Goal: Find specific page/section: Find specific page/section

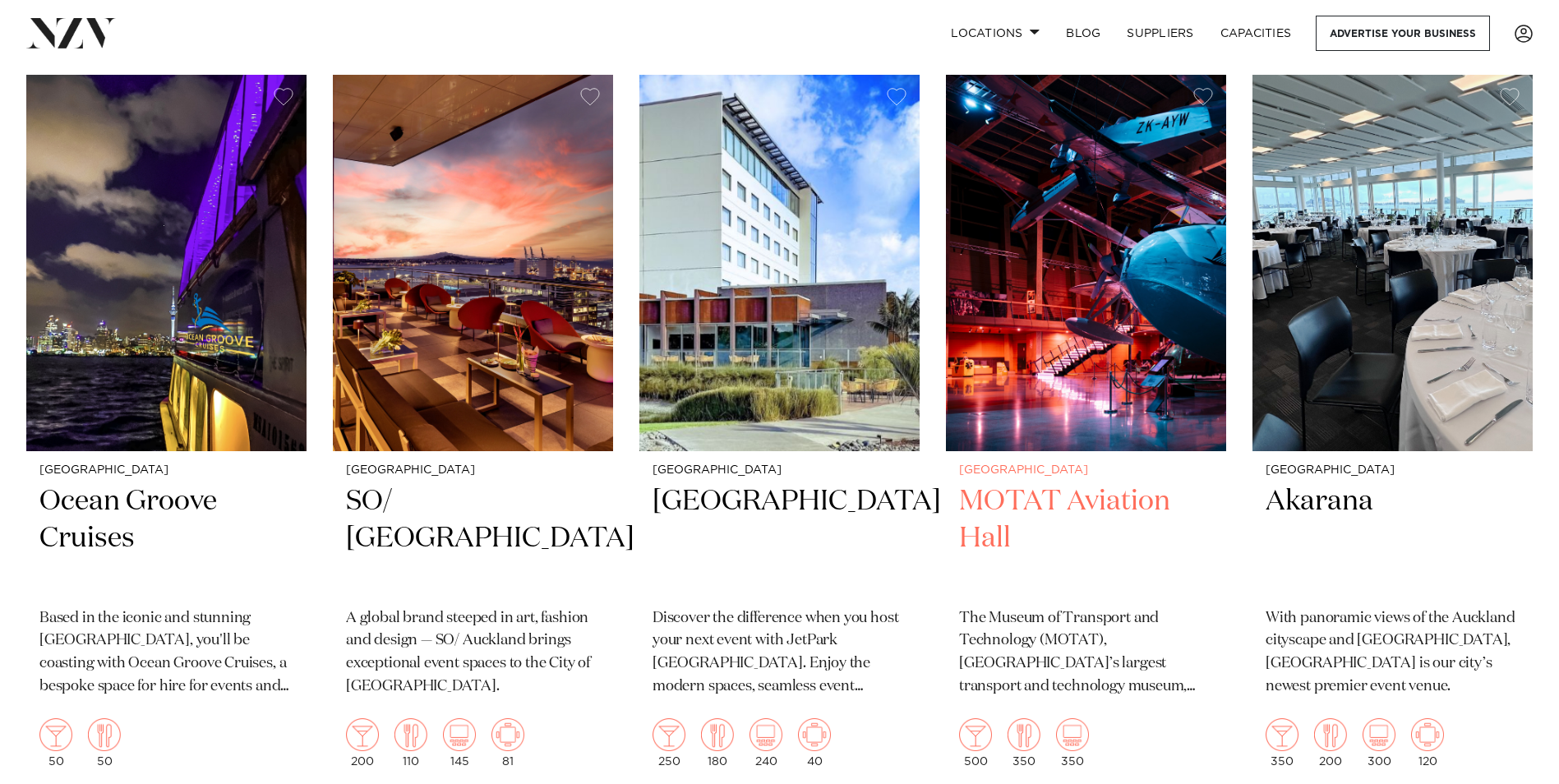
scroll to position [13060, 0]
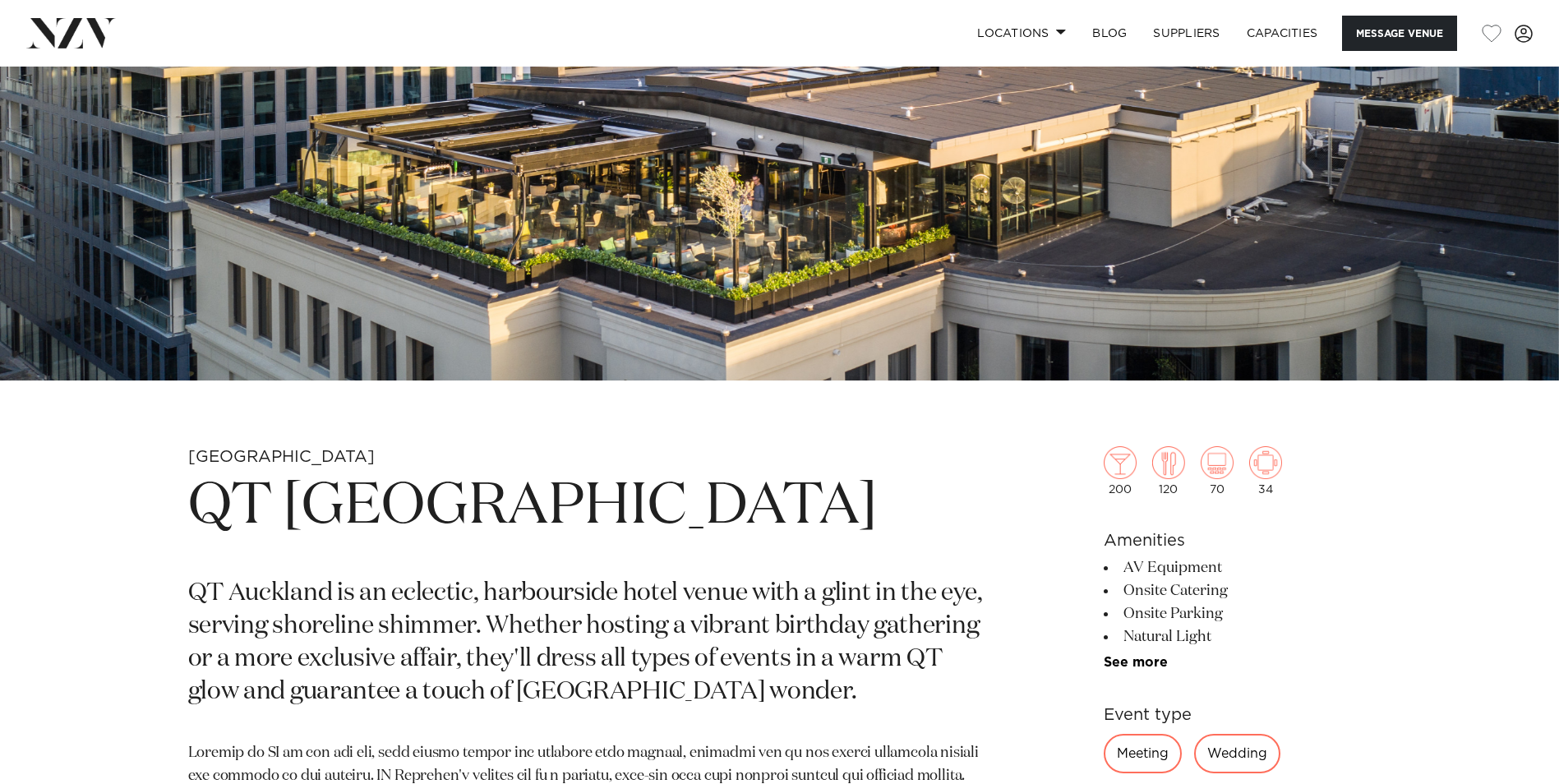
scroll to position [247, 0]
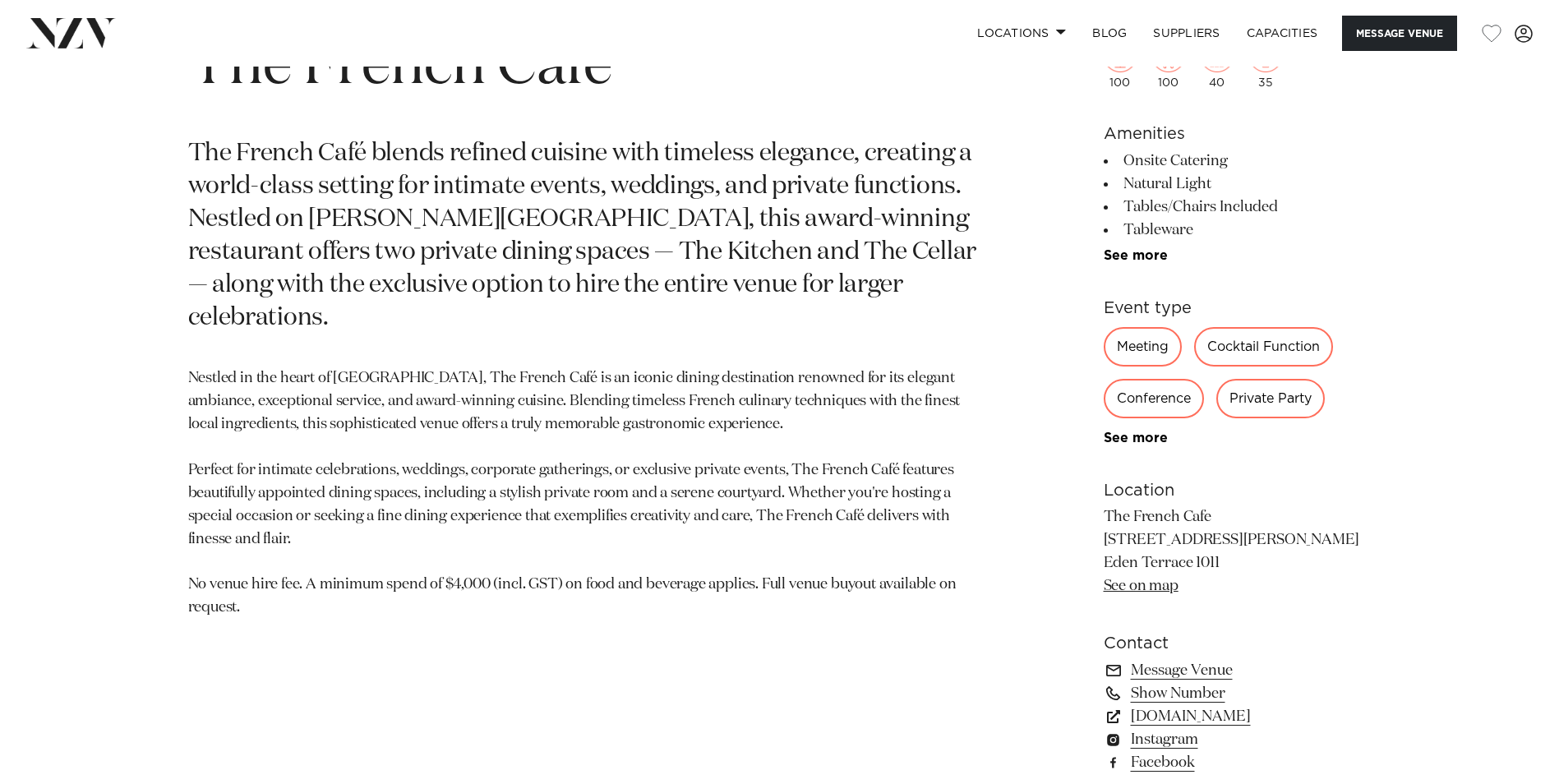
scroll to position [657, 0]
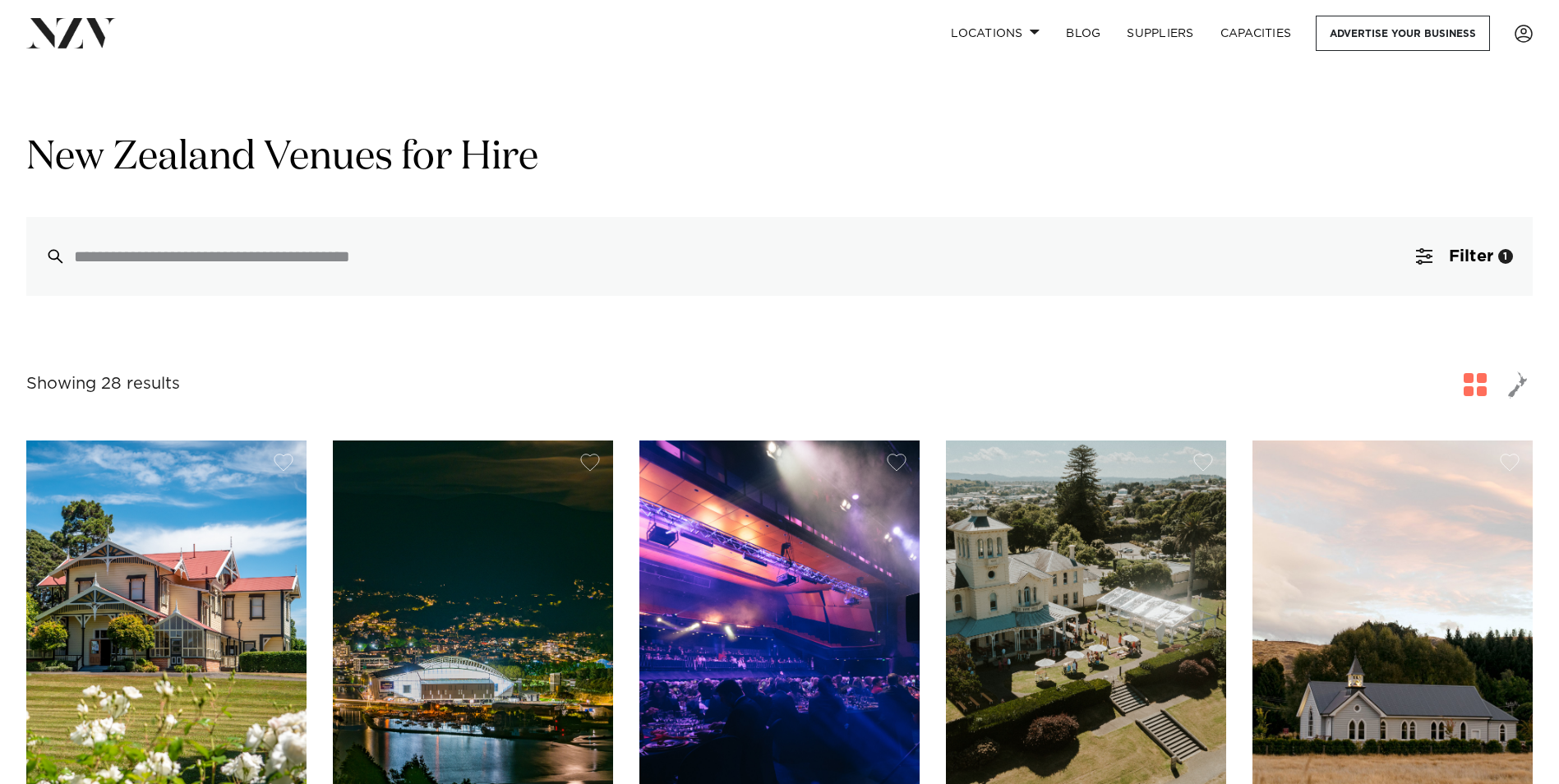
click at [1522, 386] on span "button" at bounding box center [1518, 384] width 19 height 28
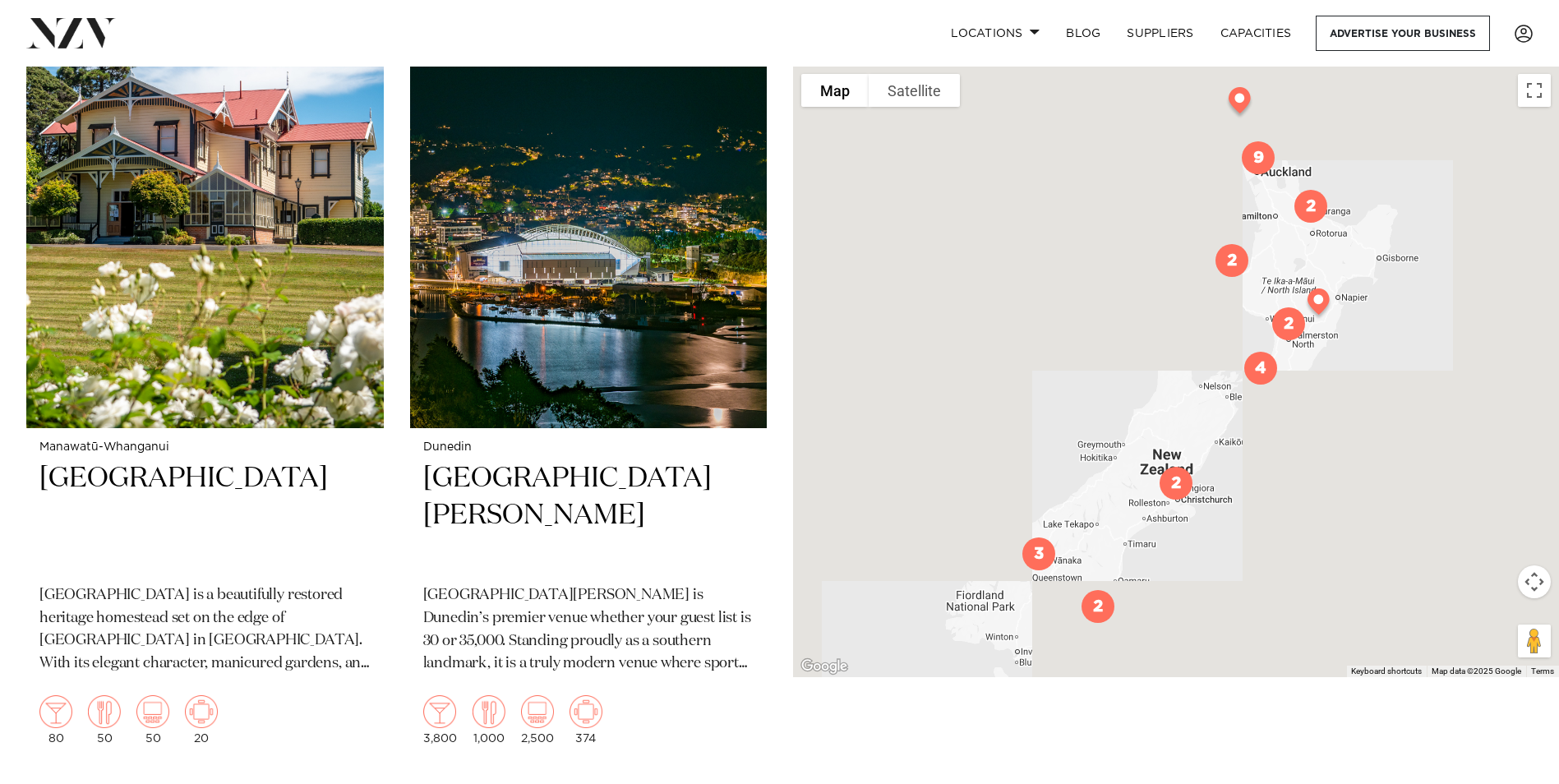
scroll to position [493, 0]
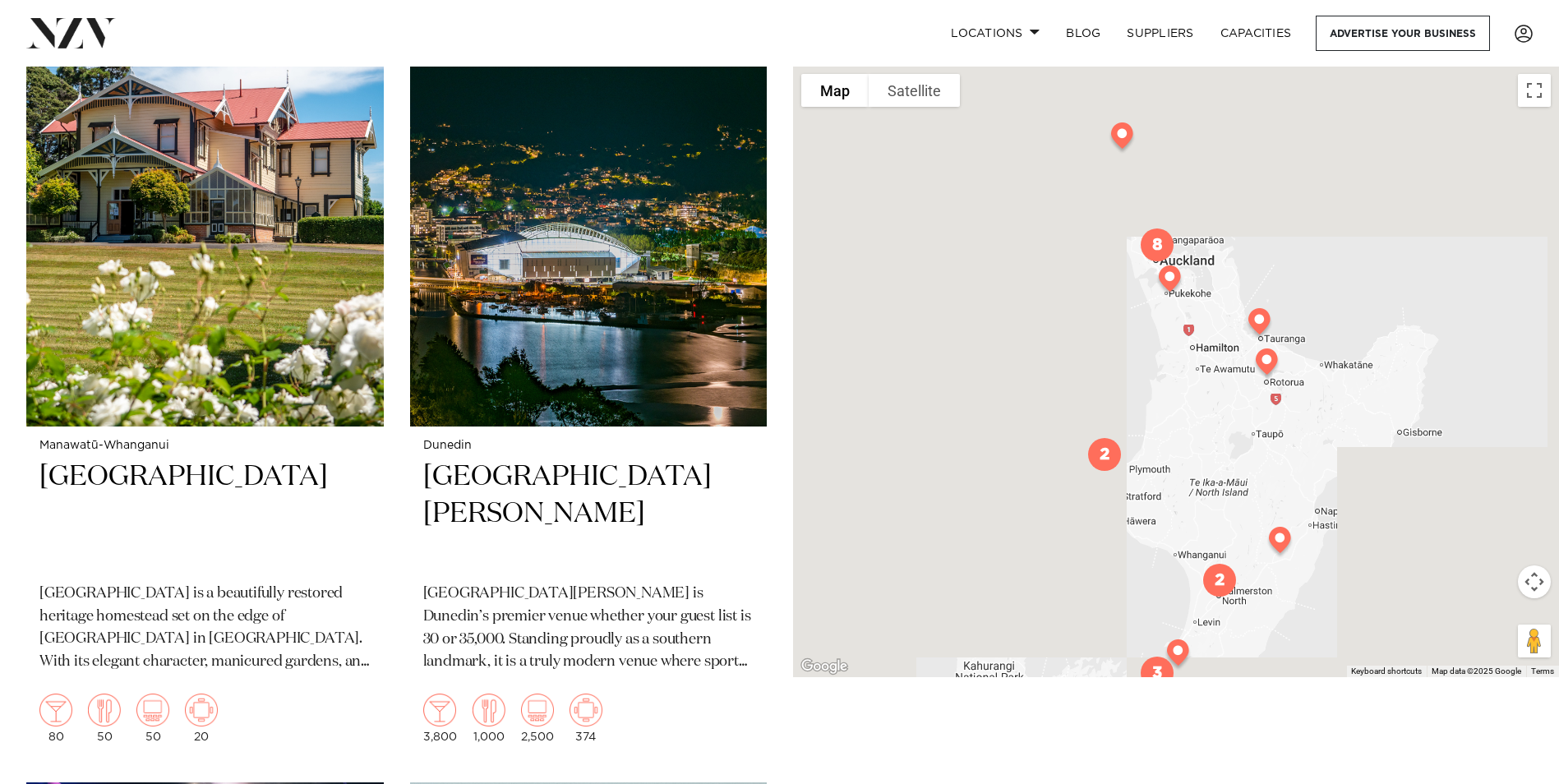
drag, startPoint x: 1360, startPoint y: 222, endPoint x: 1270, endPoint y: 600, distance: 388.6
click at [1270, 600] on div at bounding box center [1176, 371] width 766 height 612
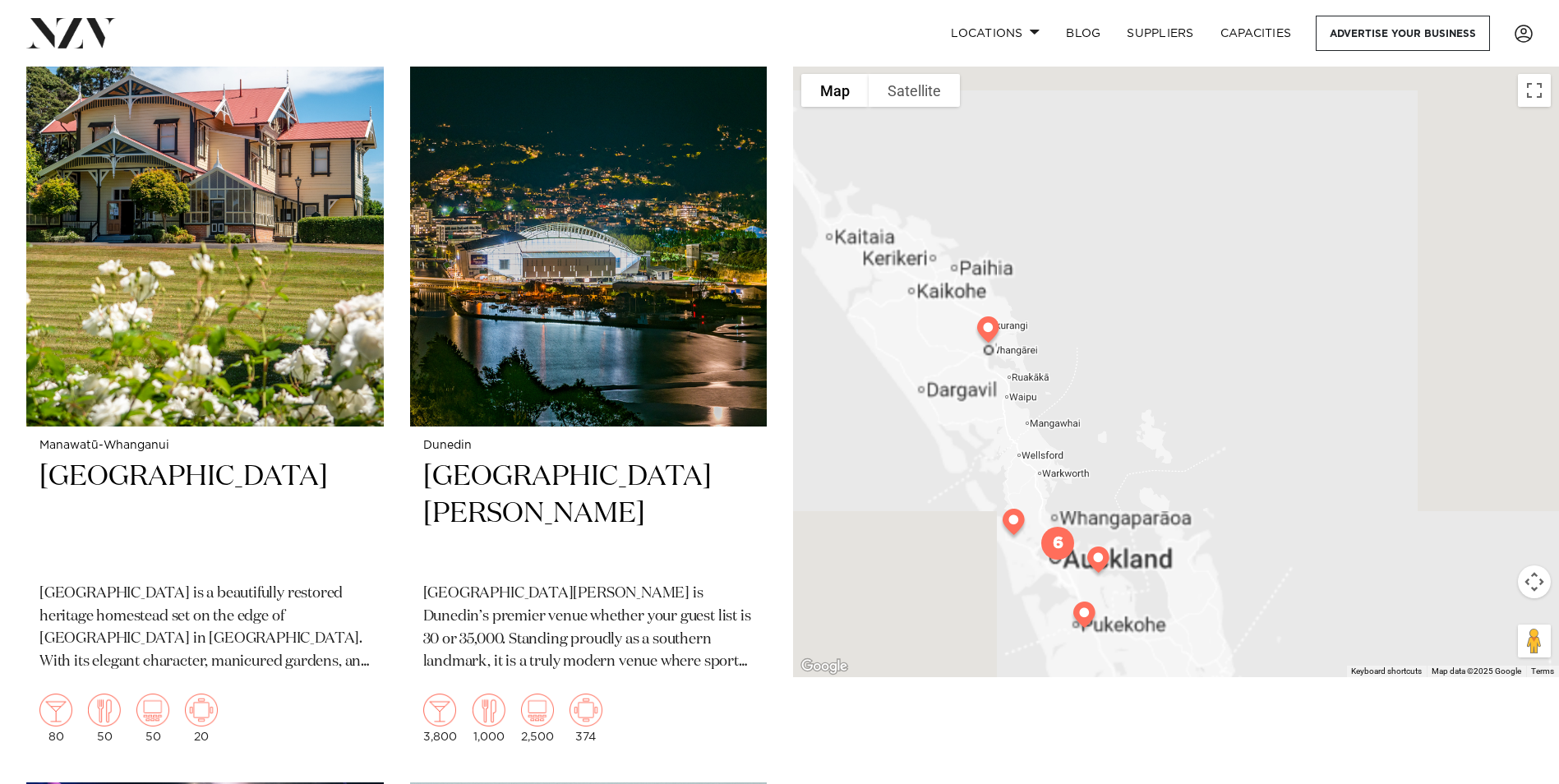
drag, startPoint x: 1186, startPoint y: 526, endPoint x: 1265, endPoint y: 393, distance: 154.7
click at [1265, 393] on div at bounding box center [1176, 371] width 766 height 612
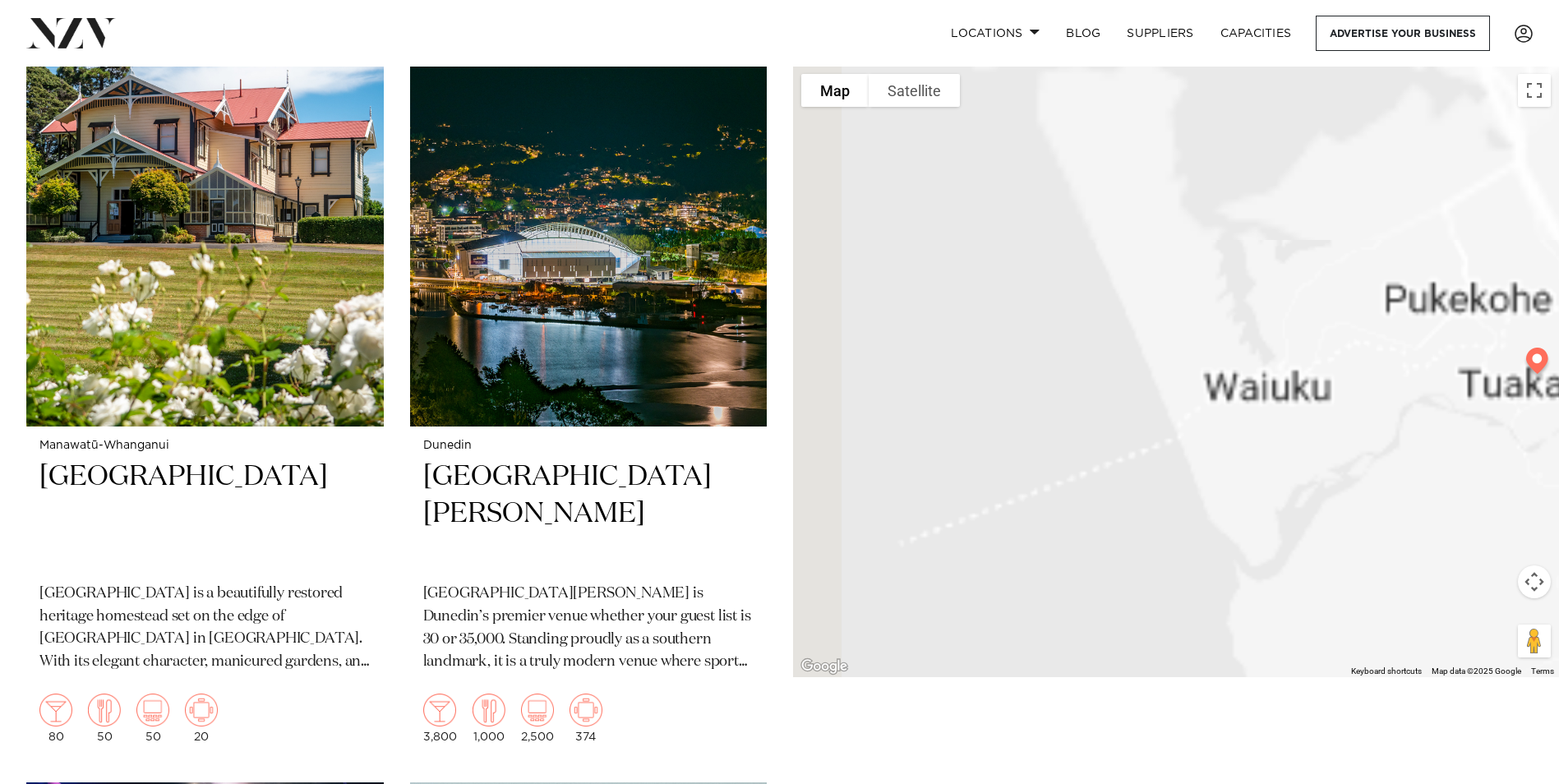
drag, startPoint x: 1332, startPoint y: 193, endPoint x: 1057, endPoint y: 596, distance: 487.9
click at [1058, 594] on div at bounding box center [1176, 371] width 766 height 612
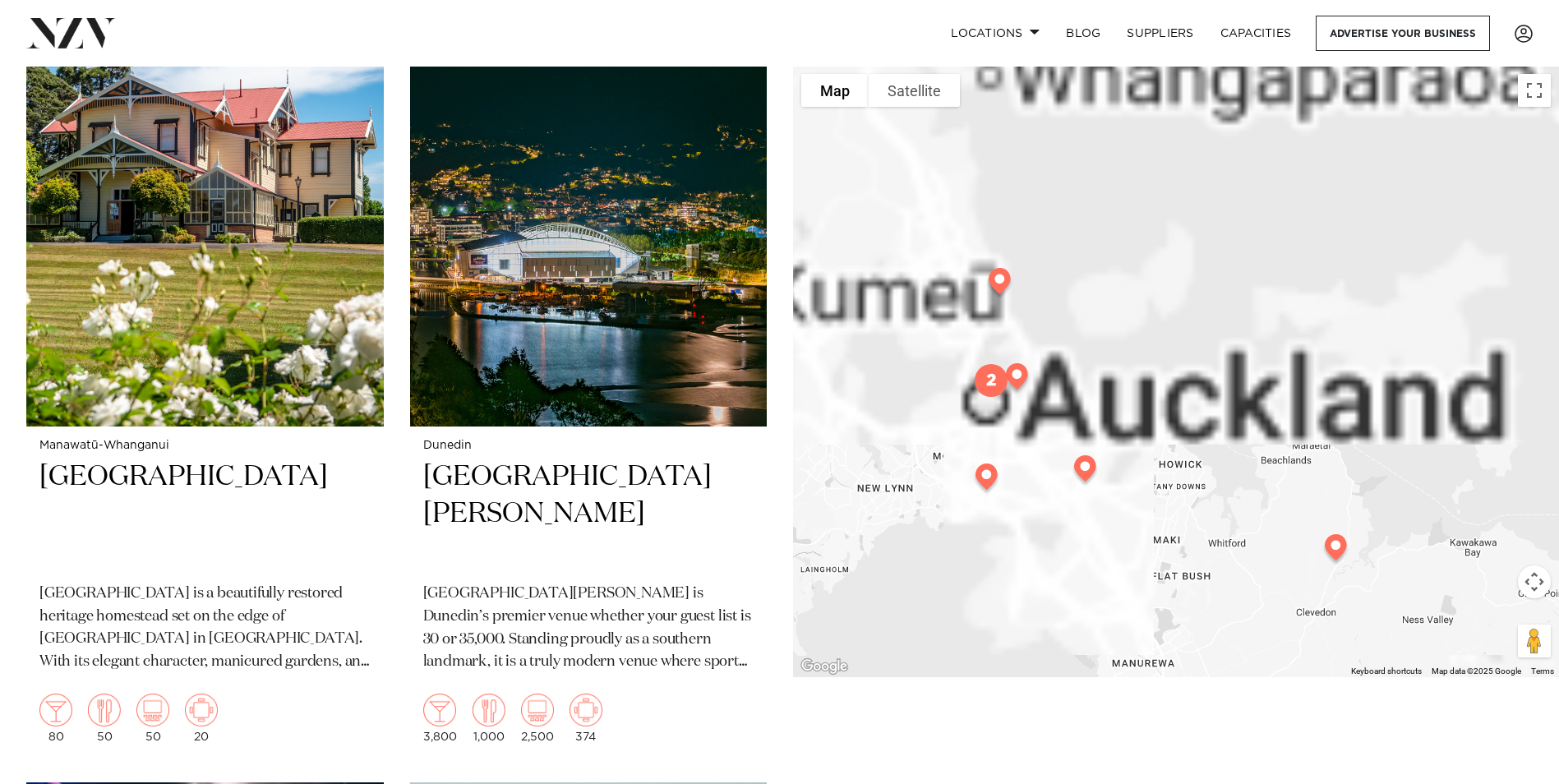
drag, startPoint x: 1052, startPoint y: 538, endPoint x: 1267, endPoint y: 361, distance: 278.5
click at [1267, 361] on div at bounding box center [1176, 371] width 766 height 612
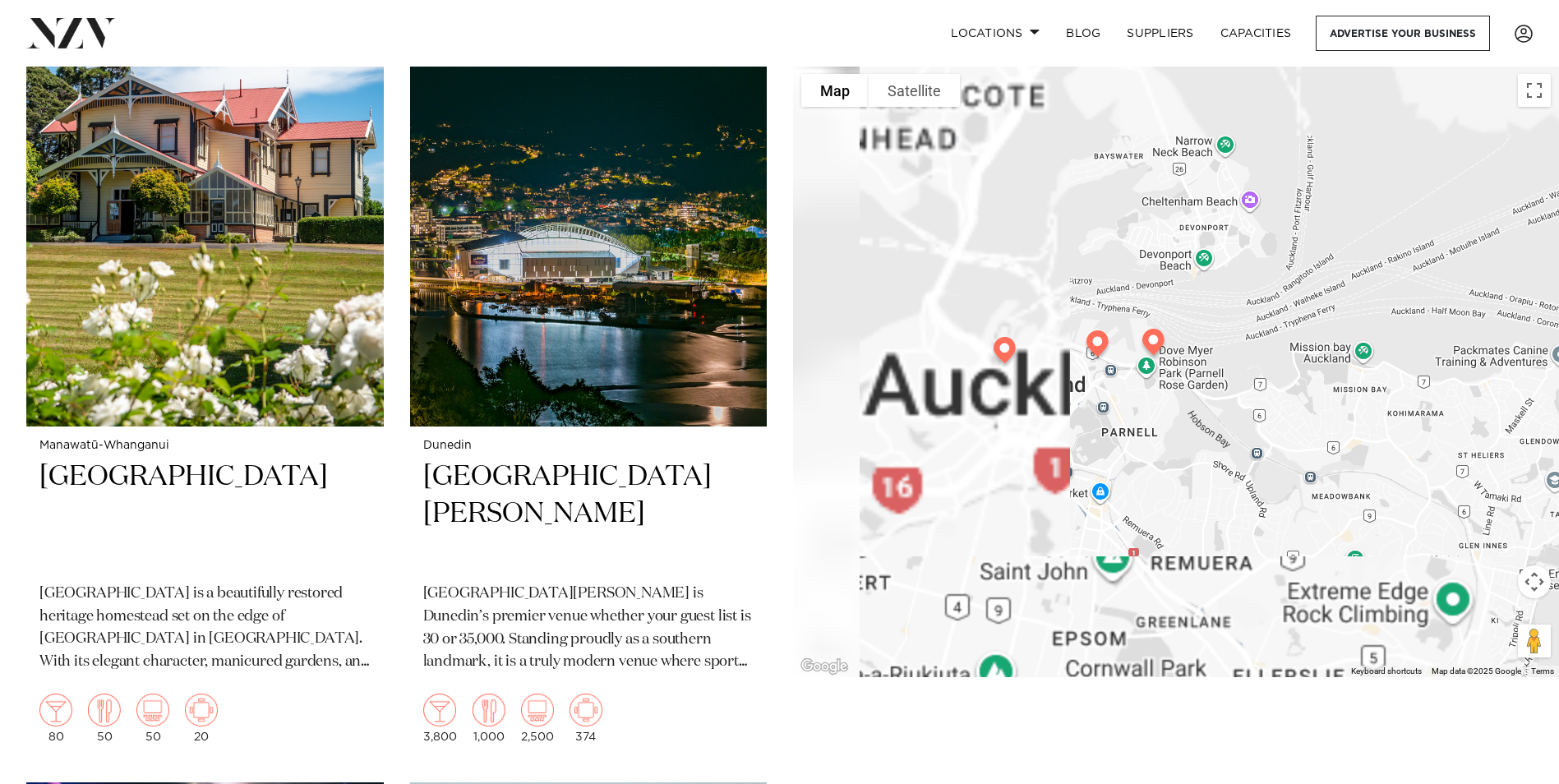
drag, startPoint x: 1013, startPoint y: 417, endPoint x: 1282, endPoint y: 472, distance: 274.6
click at [1283, 472] on div at bounding box center [1176, 371] width 766 height 612
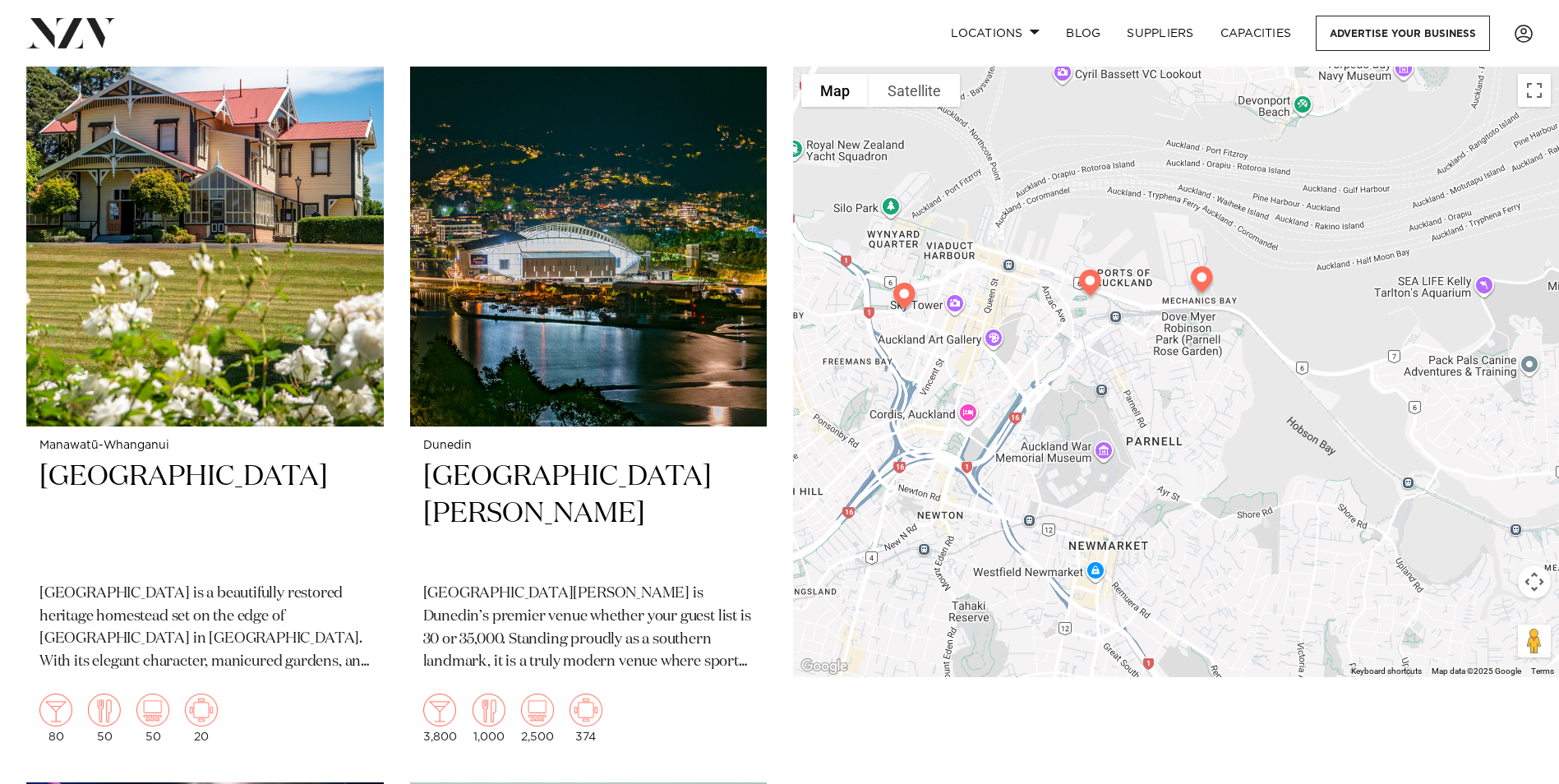
click at [1091, 276] on img at bounding box center [1090, 286] width 41 height 46
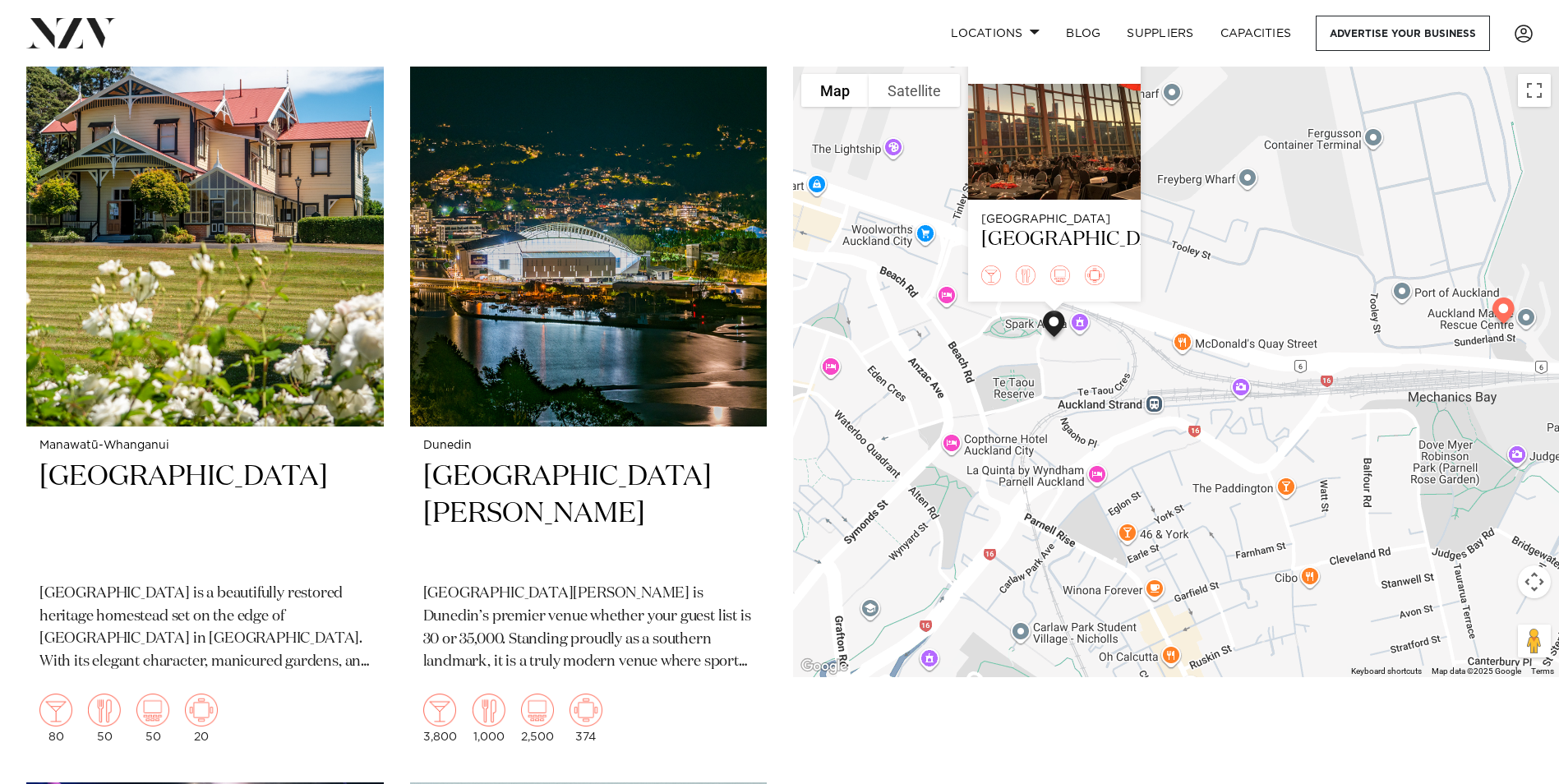
drag, startPoint x: 1028, startPoint y: 319, endPoint x: 1056, endPoint y: 420, distance: 104.8
click at [1056, 420] on div "Auckland Spark Arena" at bounding box center [1176, 371] width 766 height 612
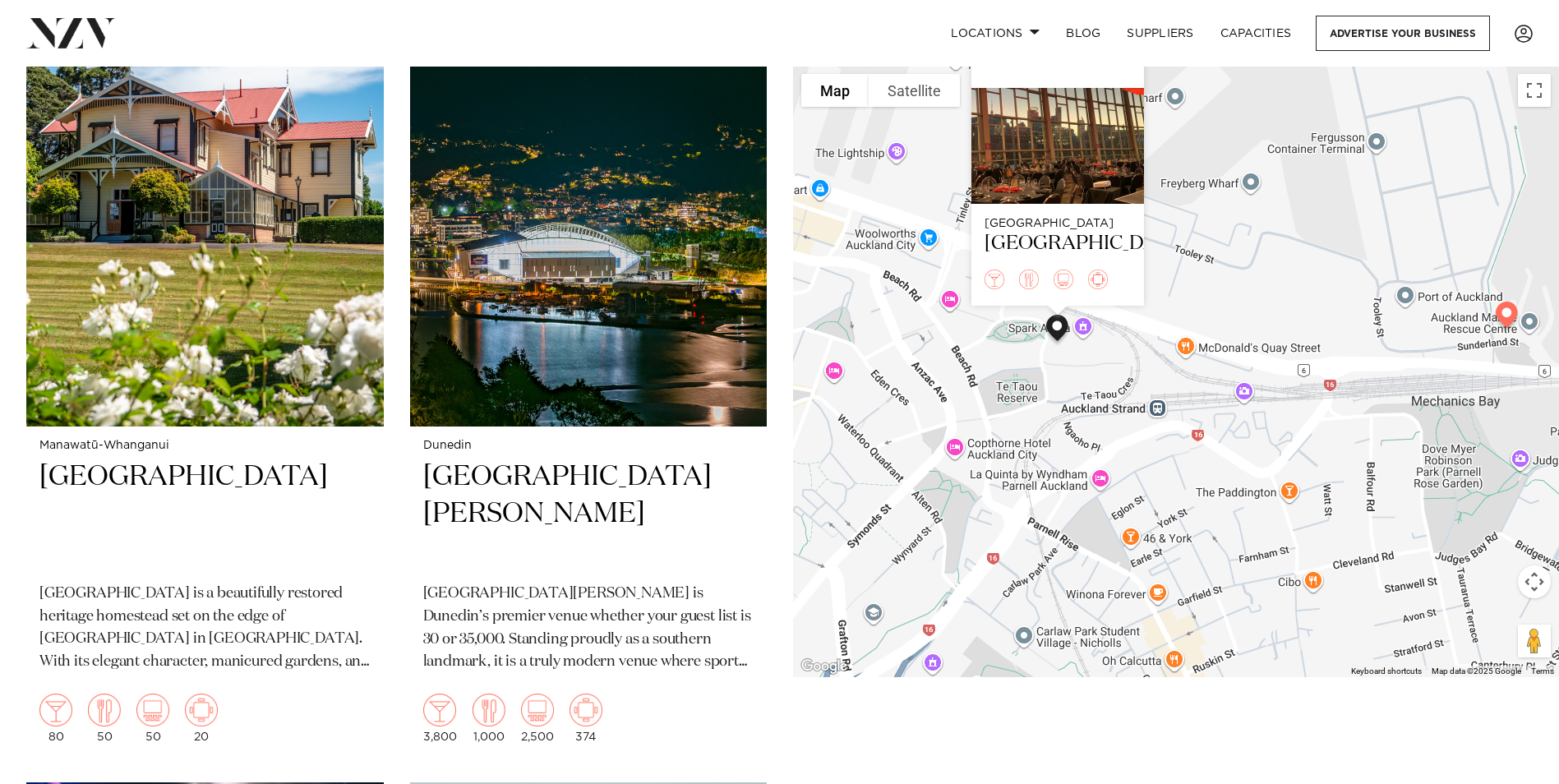
click at [1084, 327] on div "Auckland Spark Arena" at bounding box center [1176, 371] width 766 height 612
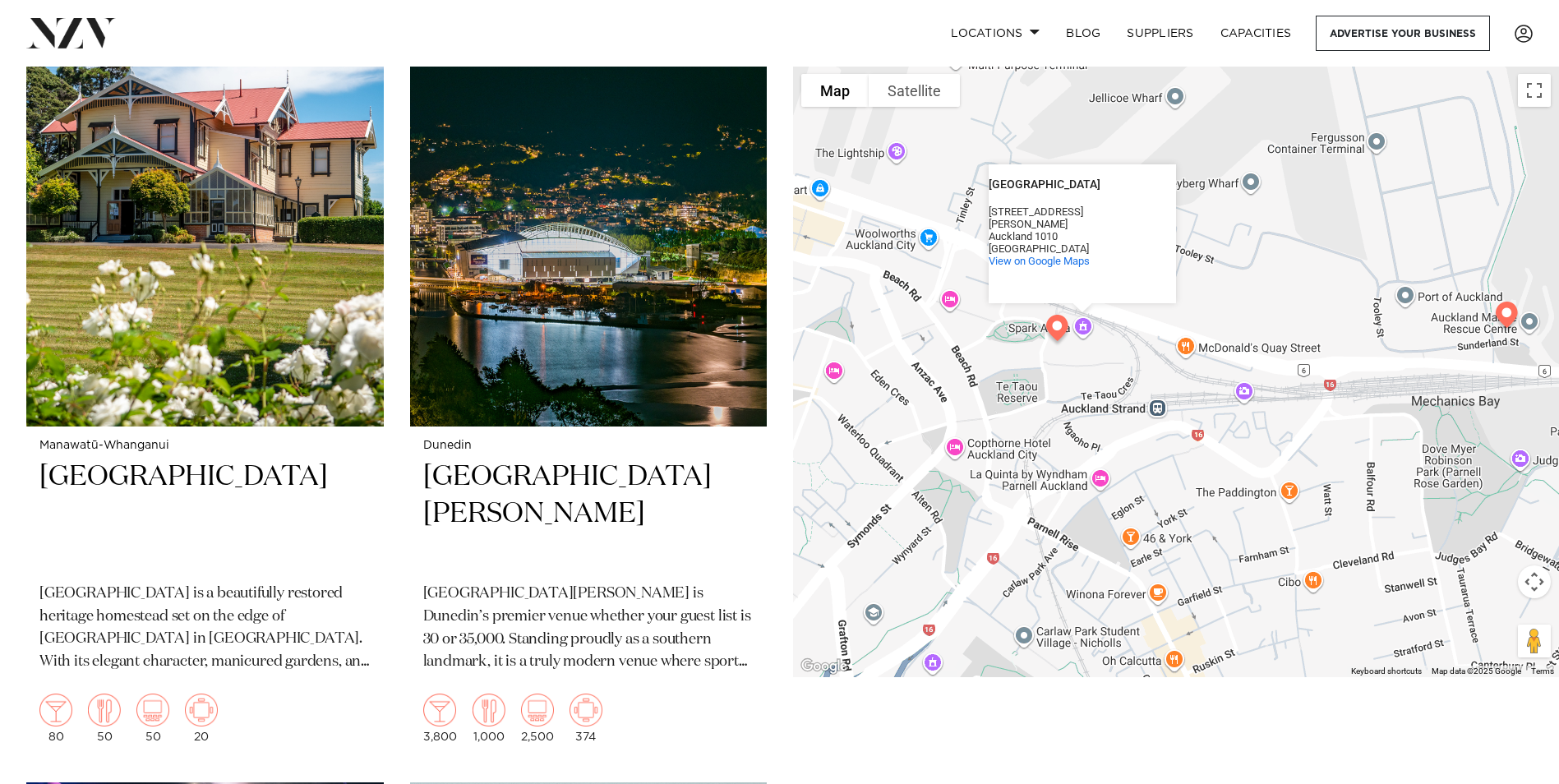
click at [1068, 339] on img at bounding box center [1056, 331] width 41 height 46
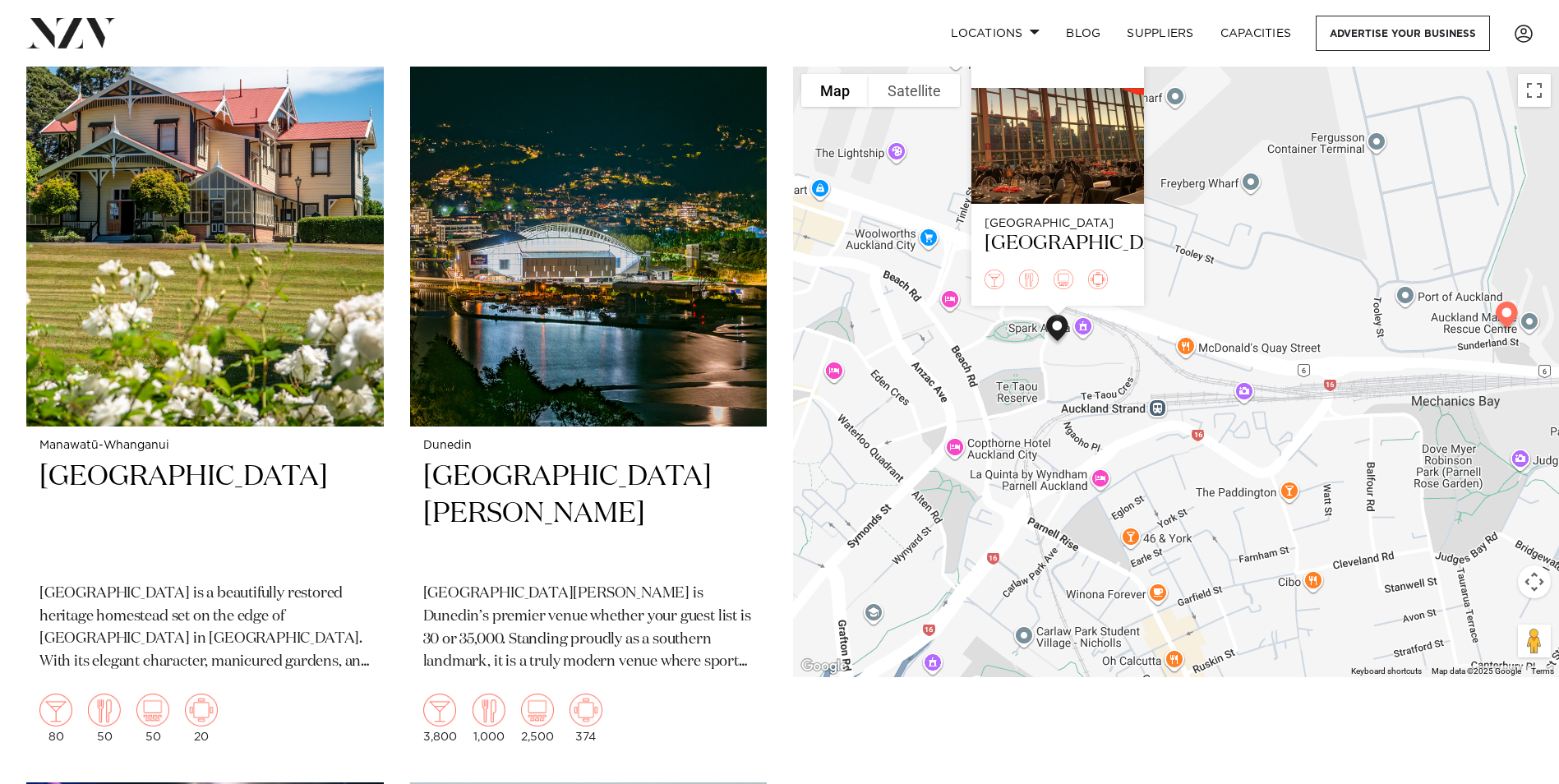
click at [1088, 338] on div "To navigate, press the arrow keys. Auckland Spark Arena" at bounding box center [1176, 371] width 766 height 612
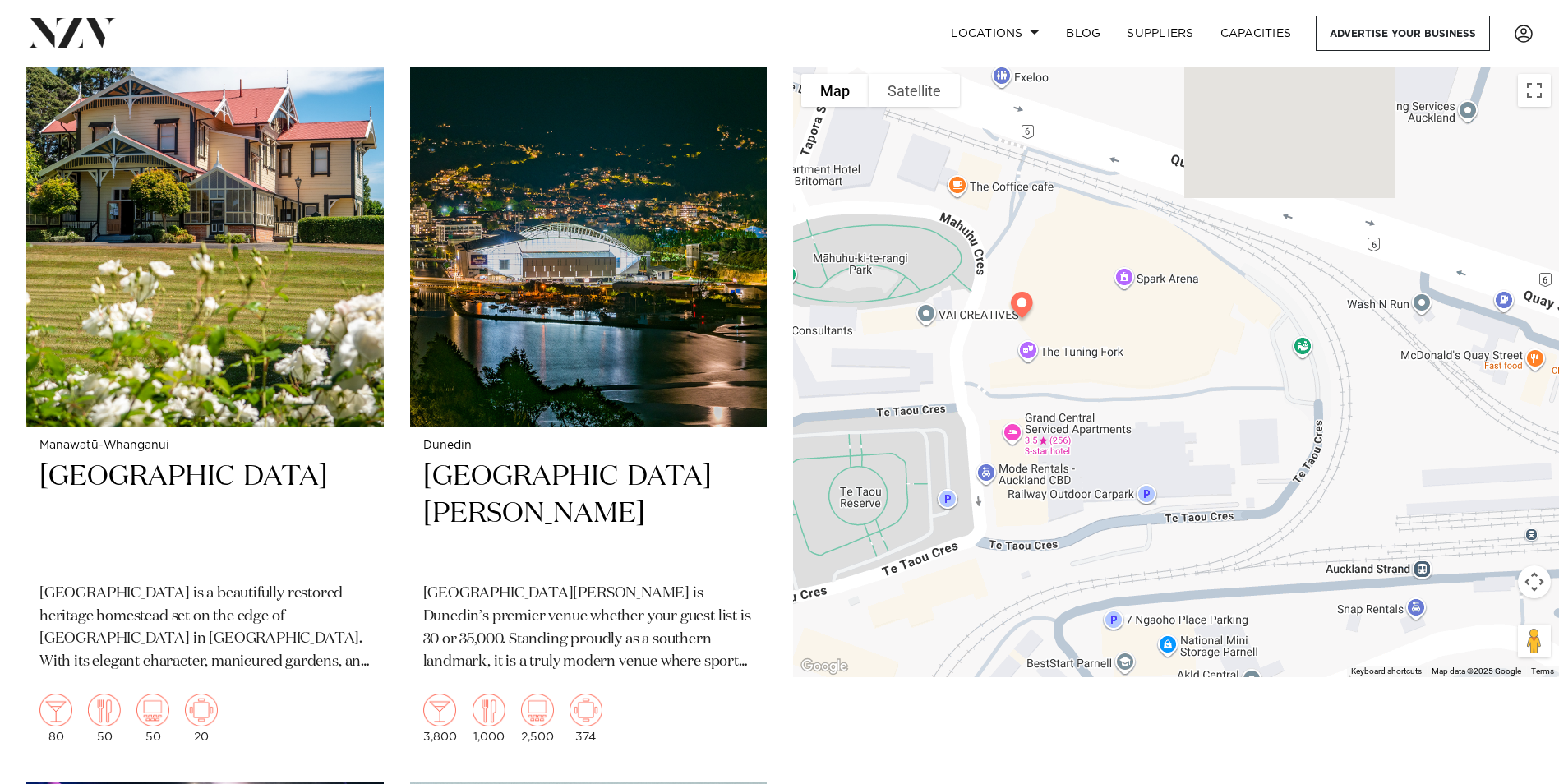
drag, startPoint x: 1029, startPoint y: 399, endPoint x: 1155, endPoint y: 397, distance: 126.0
click at [1155, 397] on div at bounding box center [1176, 371] width 766 height 612
click at [983, 317] on div at bounding box center [1176, 371] width 766 height 612
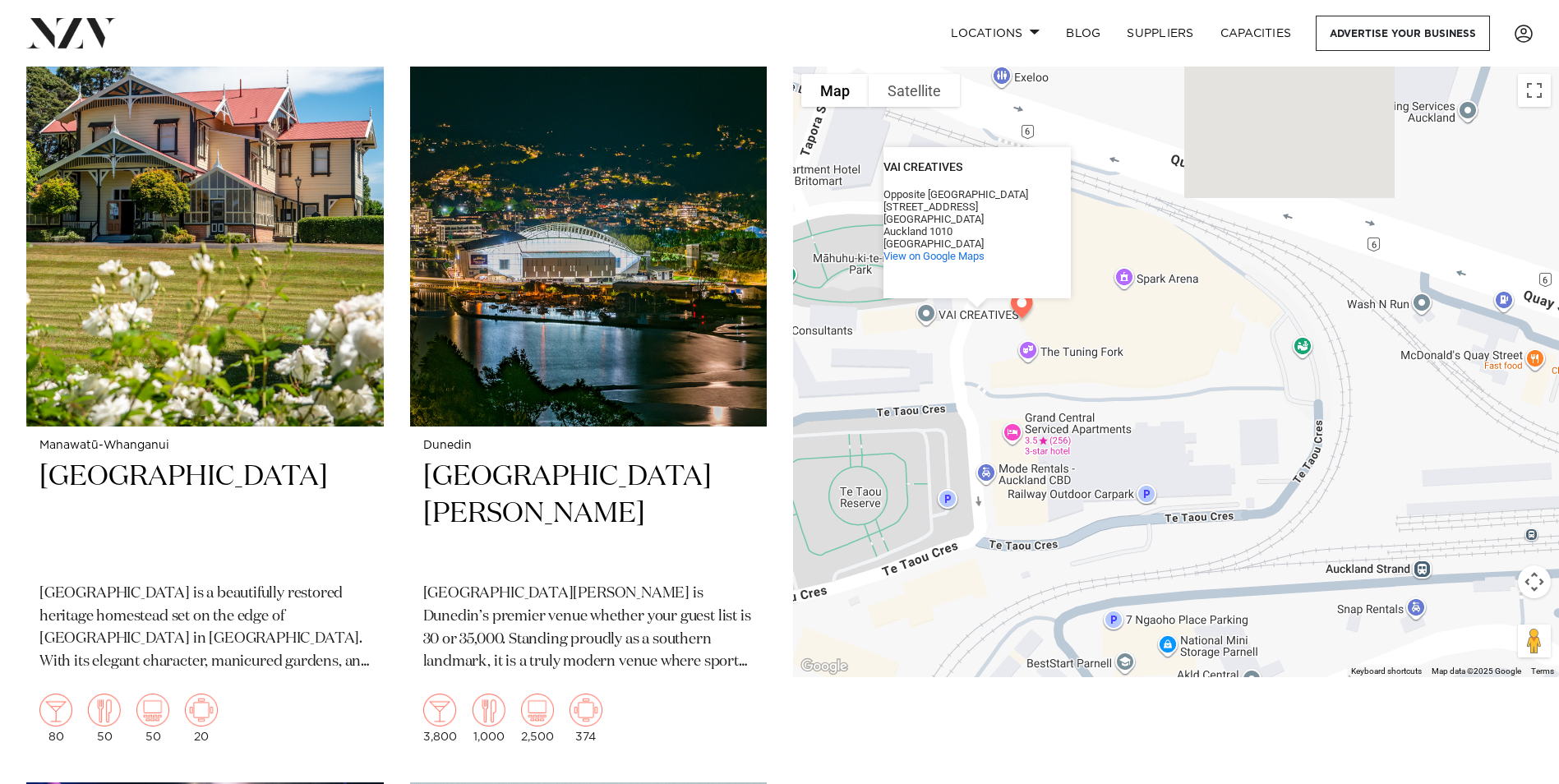
click at [1070, 349] on div "VAI CREATIVES VAI CREATIVES Opposite Spark Arena 317/57 Mahuhu Crescent Aucklan…" at bounding box center [1176, 371] width 766 height 612
